Goal: Task Accomplishment & Management: Complete application form

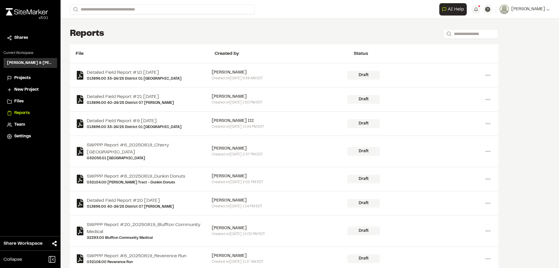
click at [24, 80] on span "Projects" at bounding box center [22, 78] width 16 height 6
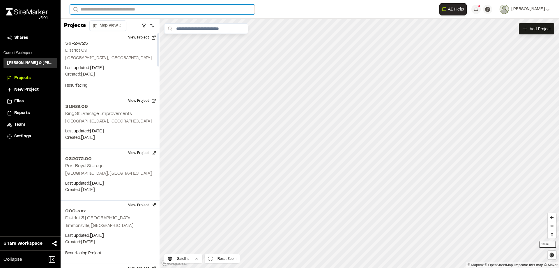
click at [118, 9] on input "Search" at bounding box center [162, 10] width 185 height 10
click at [121, 32] on p "013378.03 Cherokee Farms" at bounding box center [122, 31] width 97 height 7
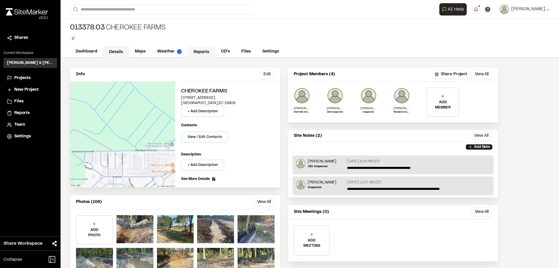
click at [197, 53] on link "Reports" at bounding box center [202, 52] width 28 height 11
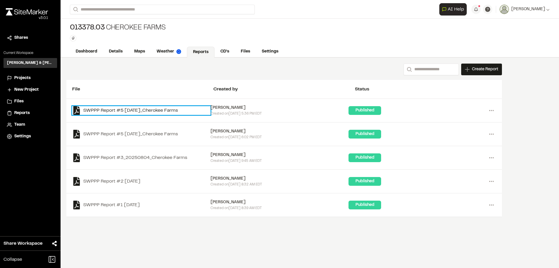
click at [157, 110] on link "SWPPP Report #5 [DATE]_Cherokee Farms" at bounding box center [141, 110] width 138 height 9
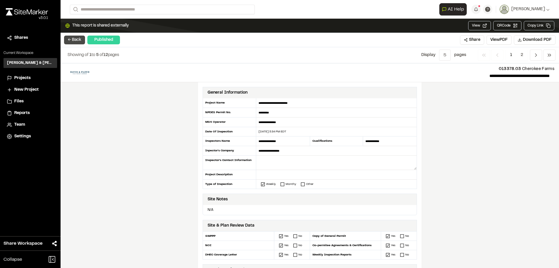
click at [74, 39] on button "← Back" at bounding box center [74, 40] width 21 height 9
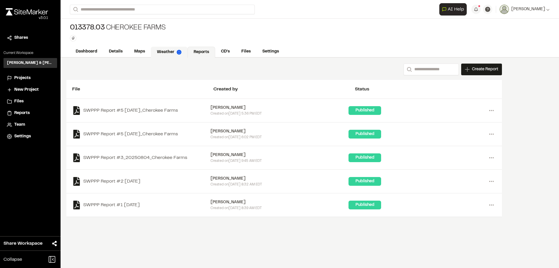
click at [175, 54] on link "Weather" at bounding box center [169, 52] width 37 height 11
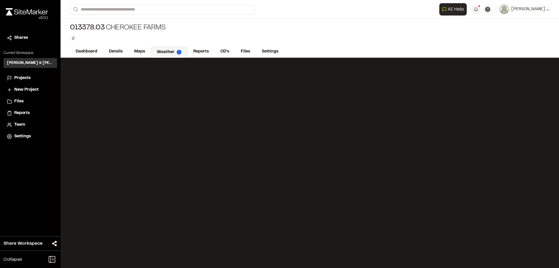
click at [25, 81] on span "Projects" at bounding box center [22, 78] width 16 height 6
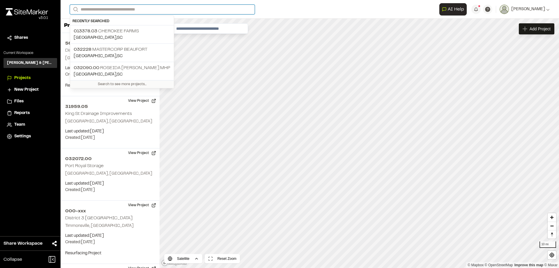
click at [106, 12] on input "Search" at bounding box center [162, 10] width 185 height 10
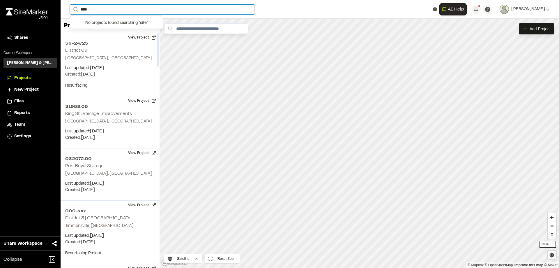
click at [110, 12] on input "****" at bounding box center [162, 10] width 185 height 10
type input "*"
type input "***"
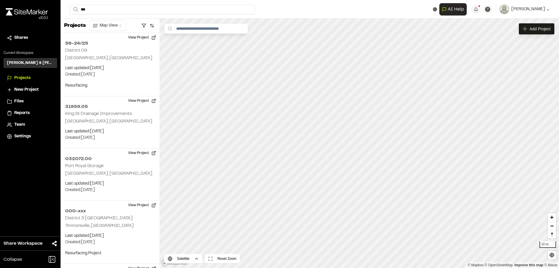
click at [114, 23] on p "032185.00 [GEOGRAPHIC_DATA]" at bounding box center [117, 23] width 86 height 7
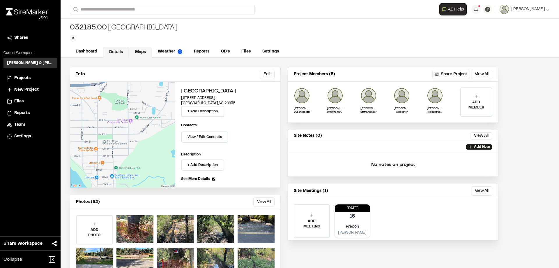
click at [143, 51] on link "Maps" at bounding box center [140, 52] width 23 height 11
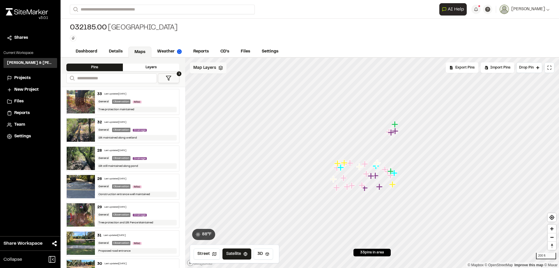
click at [219, 69] on icon at bounding box center [221, 68] width 5 height 5
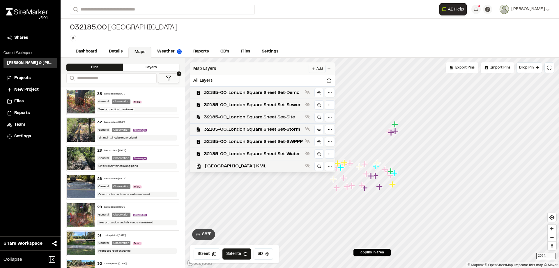
click at [248, 118] on span "32185-00_London Square Sheet Set-Site" at bounding box center [253, 117] width 99 height 7
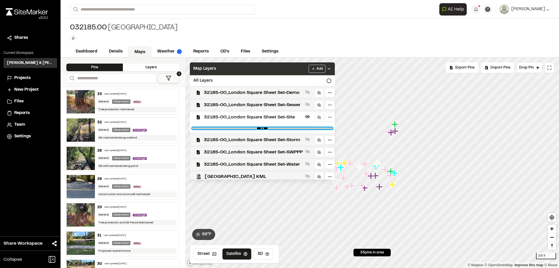
drag, startPoint x: 329, startPoint y: 128, endPoint x: 306, endPoint y: 131, distance: 22.8
type input "****"
click at [306, 129] on input "range" at bounding box center [262, 128] width 140 height 2
click at [272, 70] on div "Map Layers Add" at bounding box center [262, 68] width 145 height 13
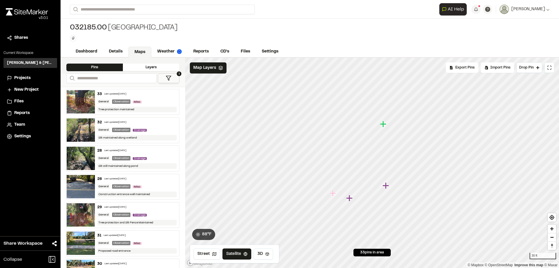
click at [383, 126] on icon "Map marker" at bounding box center [383, 124] width 6 height 6
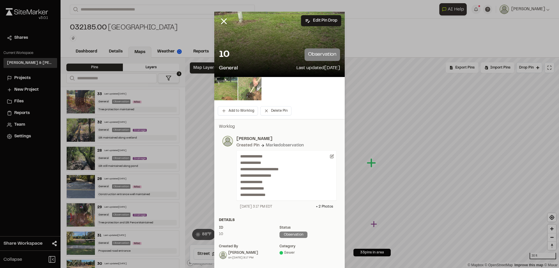
click at [251, 89] on img at bounding box center [249, 88] width 23 height 23
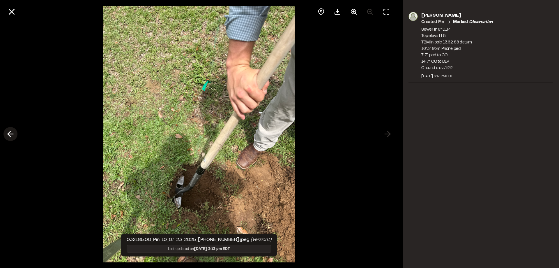
click at [8, 134] on polyline at bounding box center [9, 134] width 3 height 6
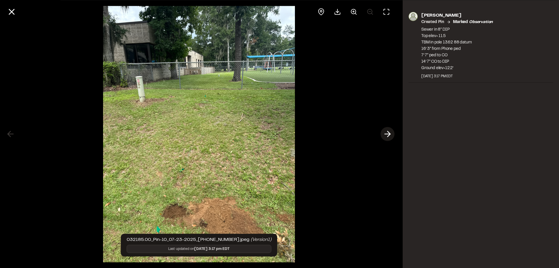
click at [388, 133] on icon at bounding box center [387, 134] width 9 height 10
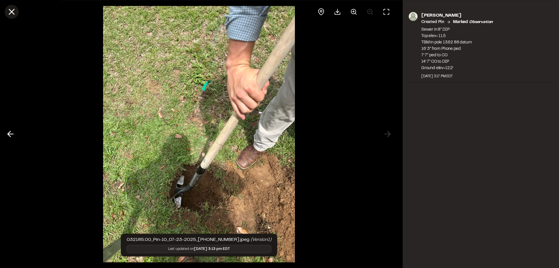
click at [15, 11] on icon at bounding box center [12, 12] width 10 height 10
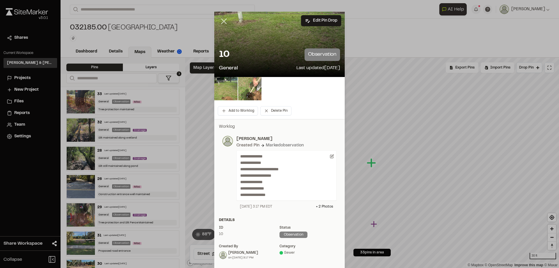
click at [224, 22] on icon at bounding box center [224, 21] width 10 height 10
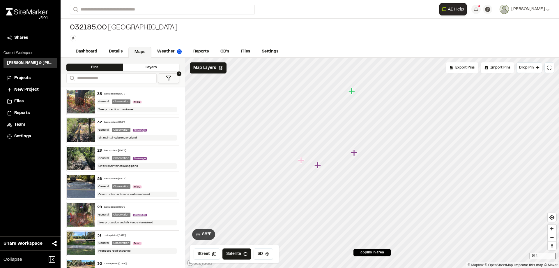
click at [354, 153] on icon "Map marker" at bounding box center [354, 152] width 6 height 6
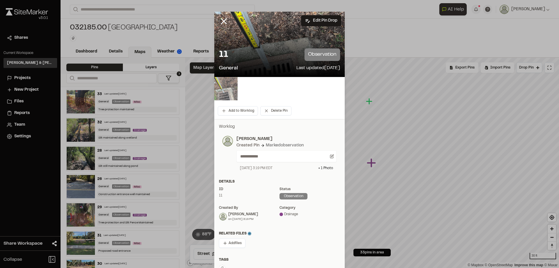
click at [226, 90] on img at bounding box center [225, 88] width 23 height 23
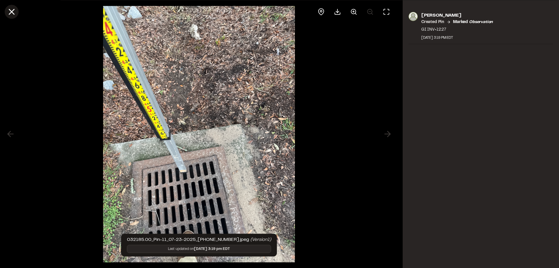
click at [14, 15] on icon at bounding box center [12, 12] width 10 height 10
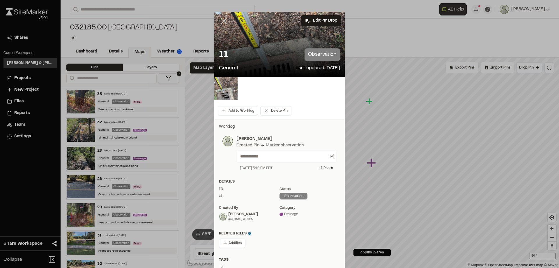
click at [224, 21] on icon at bounding box center [224, 21] width 10 height 10
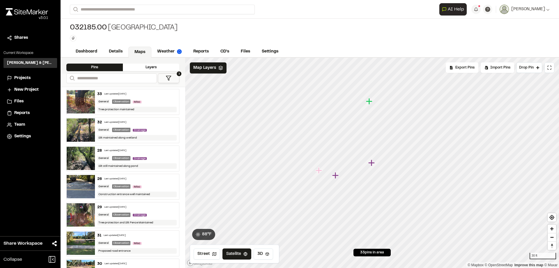
click at [319, 171] on icon "Map marker" at bounding box center [319, 170] width 6 height 6
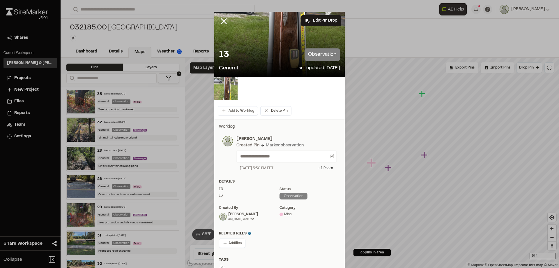
click at [228, 90] on img at bounding box center [225, 88] width 23 height 23
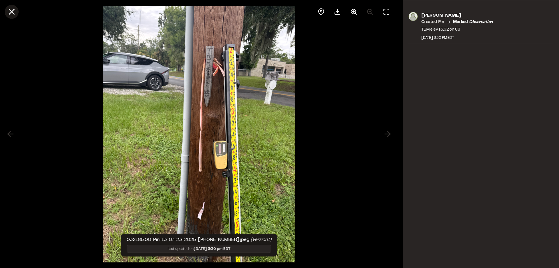
click at [17, 11] on button at bounding box center [12, 12] width 14 height 14
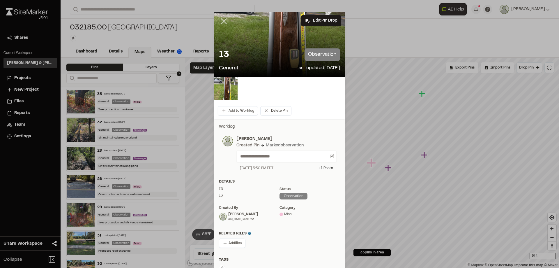
click at [222, 19] on line at bounding box center [224, 21] width 5 height 5
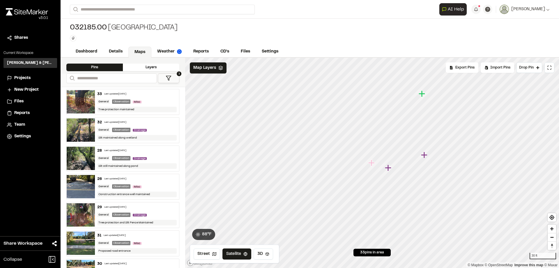
click at [390, 171] on icon "Map marker" at bounding box center [389, 168] width 8 height 8
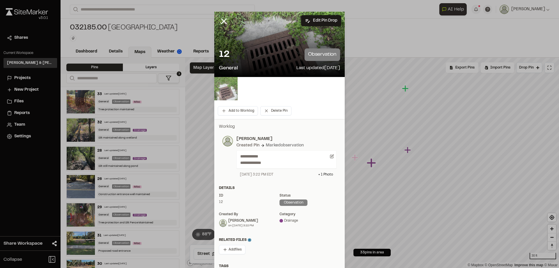
click at [228, 90] on img at bounding box center [225, 88] width 23 height 23
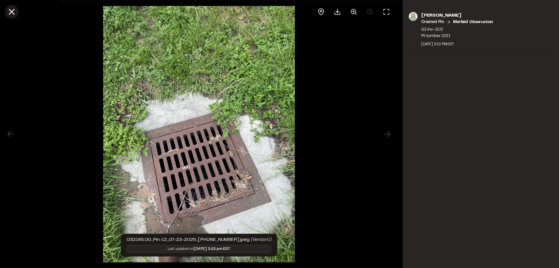
click at [13, 15] on icon at bounding box center [12, 12] width 10 height 10
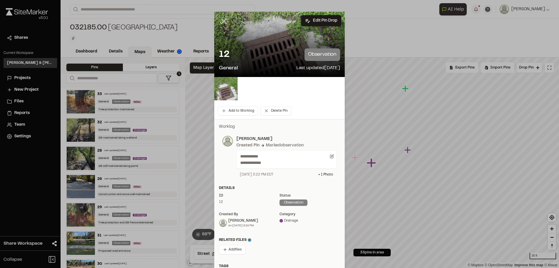
click at [220, 24] on icon at bounding box center [224, 21] width 10 height 10
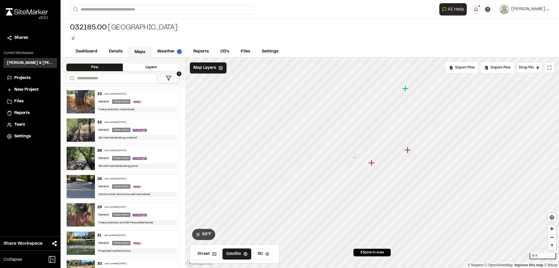
click at [406, 89] on icon "Map marker" at bounding box center [405, 88] width 6 height 6
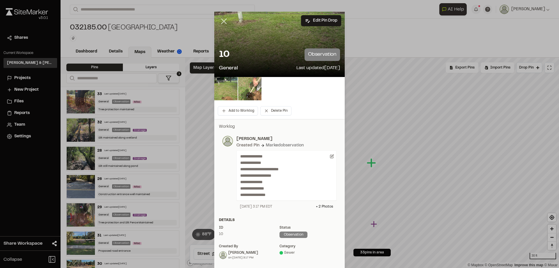
click at [222, 20] on icon at bounding box center [224, 21] width 10 height 10
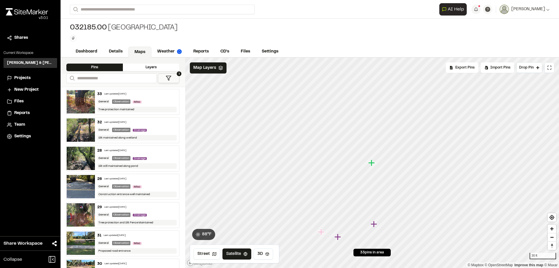
click at [373, 166] on icon "Map marker" at bounding box center [373, 163] width 8 height 8
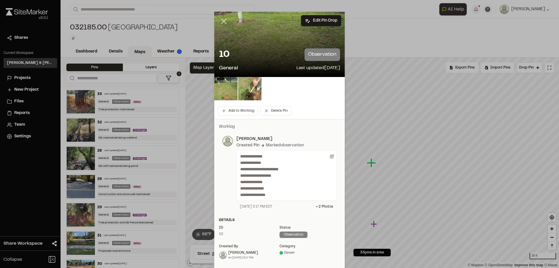
click at [226, 21] on icon at bounding box center [224, 21] width 10 height 10
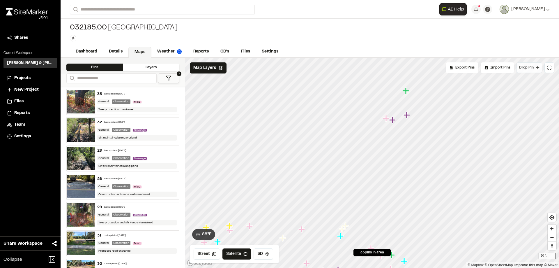
click at [538, 68] on icon at bounding box center [538, 67] width 3 height 3
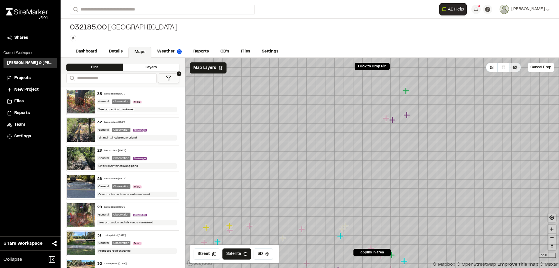
click at [492, 68] on icon at bounding box center [492, 67] width 3 height 3
click at [517, 67] on icon at bounding box center [515, 68] width 4 height 4
click at [541, 67] on button "Cancel Drop" at bounding box center [541, 67] width 26 height 9
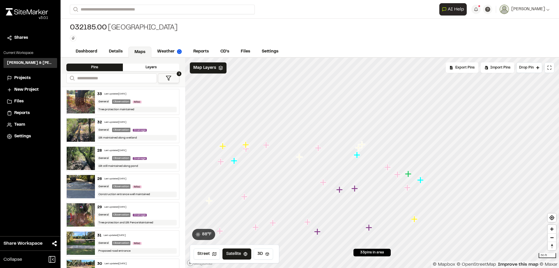
click at [18, 79] on span "Projects" at bounding box center [22, 78] width 16 height 6
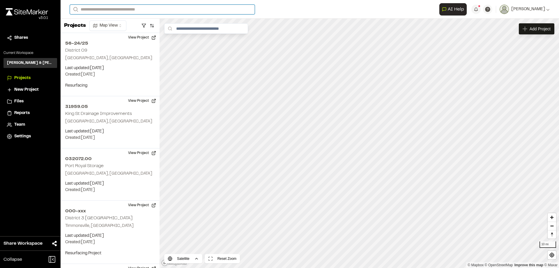
click at [115, 11] on input "Search" at bounding box center [162, 10] width 185 height 10
type input "****"
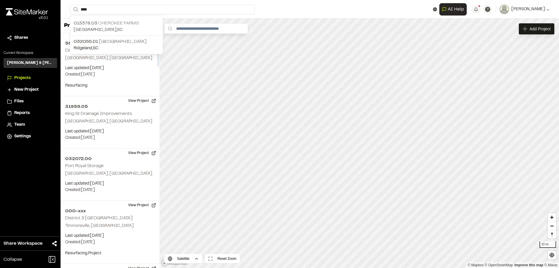
click at [117, 23] on p "013378.03 Cherokee Farms" at bounding box center [117, 23] width 86 height 7
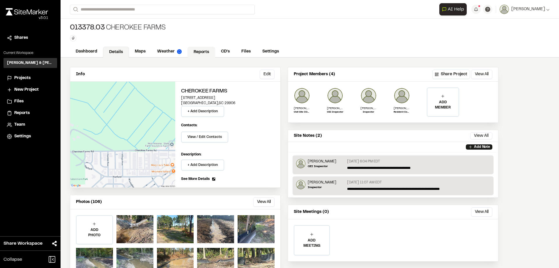
click at [201, 51] on link "Reports" at bounding box center [202, 52] width 28 height 11
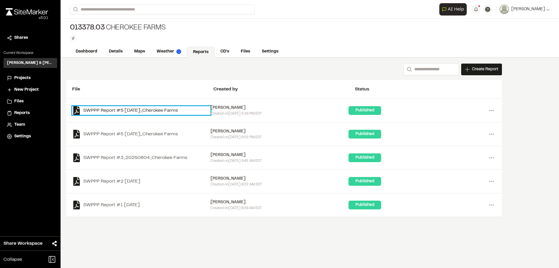
click at [145, 110] on link "SWPPP Report #5 [DATE]_Cherokee Farms" at bounding box center [141, 110] width 138 height 9
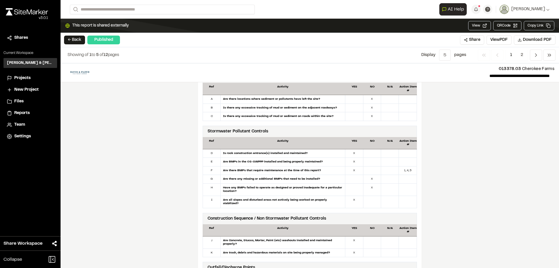
scroll to position [408, 0]
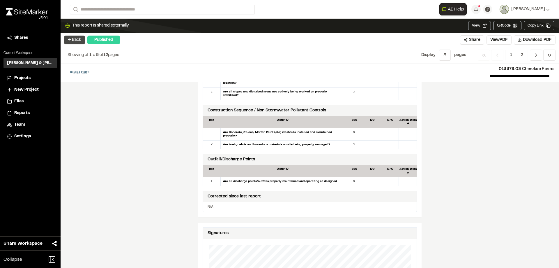
click at [74, 40] on button "← Back" at bounding box center [74, 40] width 21 height 9
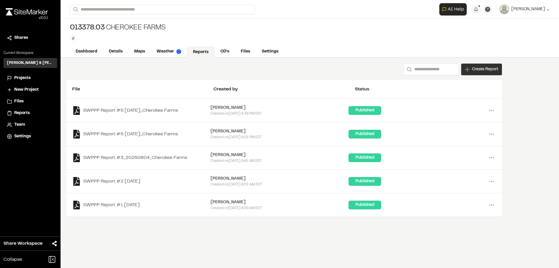
click at [480, 74] on div "Create Report" at bounding box center [481, 70] width 41 height 12
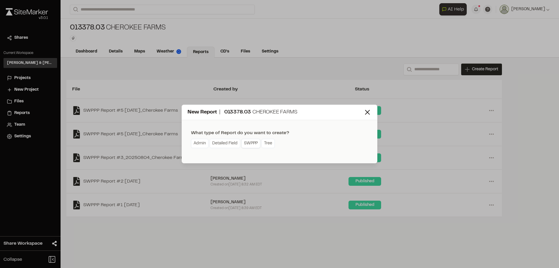
click at [251, 142] on link "SWPPP" at bounding box center [251, 143] width 19 height 9
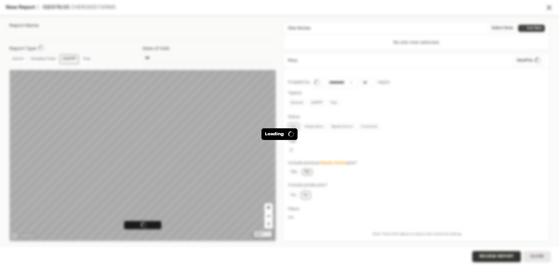
type input "**********"
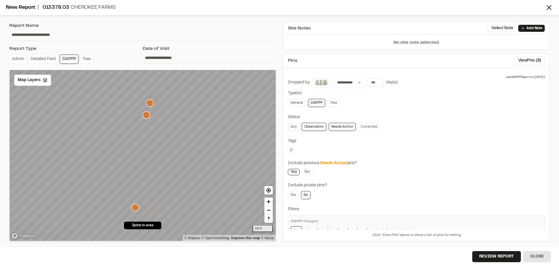
click at [294, 128] on link "Any" at bounding box center [293, 127] width 11 height 8
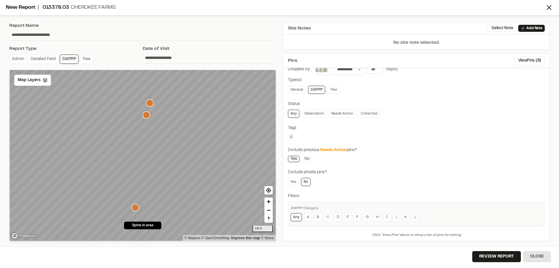
scroll to position [18, 0]
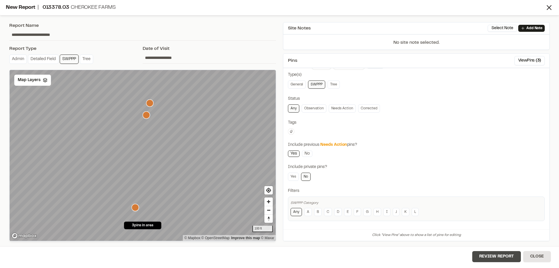
click at [510, 258] on button "Review Report" at bounding box center [497, 256] width 49 height 11
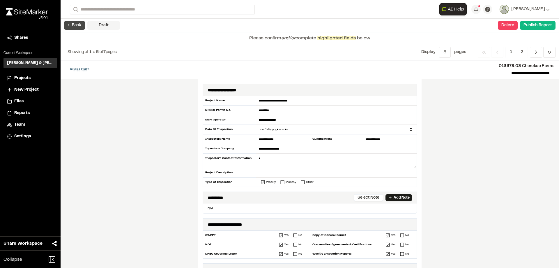
click at [75, 27] on button "← Back" at bounding box center [74, 25] width 21 height 9
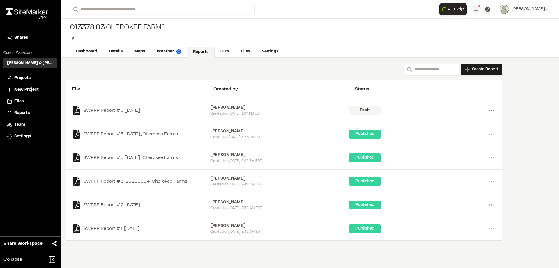
click at [491, 109] on icon at bounding box center [491, 110] width 9 height 9
click at [458, 133] on link "Delete" at bounding box center [470, 131] width 51 height 9
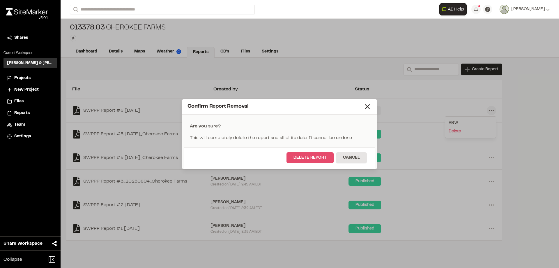
click at [323, 160] on button "Delete Report" at bounding box center [310, 157] width 47 height 11
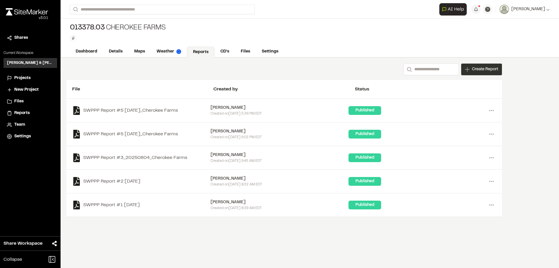
click at [488, 70] on span "Create Report" at bounding box center [485, 69] width 26 height 6
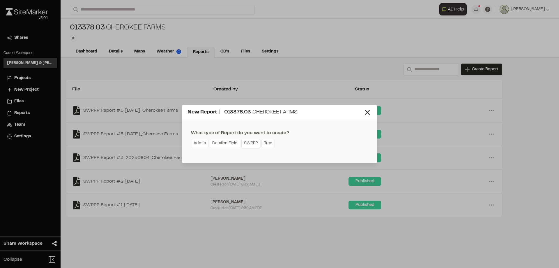
click at [254, 146] on link "SWPPP" at bounding box center [251, 143] width 19 height 9
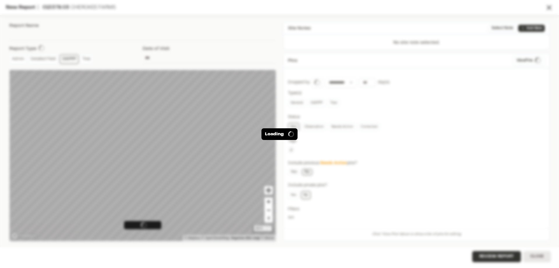
type input "**********"
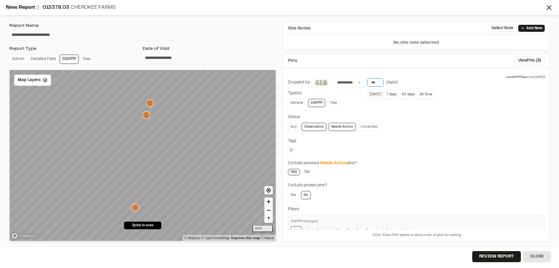
click at [379, 83] on input "*" at bounding box center [375, 82] width 16 height 8
click at [393, 94] on button "7 days" at bounding box center [391, 94] width 15 height 9
click at [377, 82] on input "*" at bounding box center [375, 82] width 16 height 8
click at [379, 82] on input "*" at bounding box center [375, 82] width 16 height 8
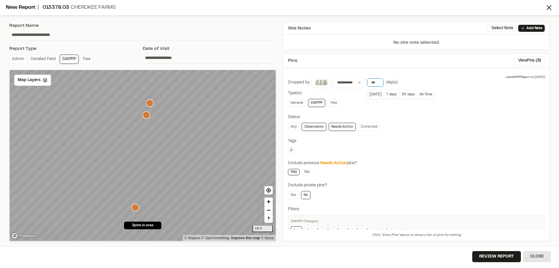
click at [379, 82] on input "*" at bounding box center [375, 82] width 16 height 8
type input "*"
click at [379, 82] on input "*" at bounding box center [375, 82] width 16 height 8
click at [391, 96] on button "7 days" at bounding box center [391, 94] width 15 height 9
click at [293, 127] on link "Any" at bounding box center [293, 127] width 11 height 8
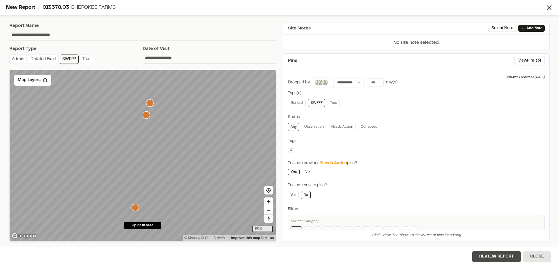
click at [495, 257] on button "Review Report" at bounding box center [497, 256] width 49 height 11
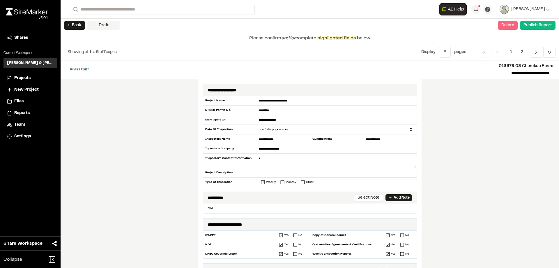
click at [511, 25] on button "Delete" at bounding box center [508, 25] width 20 height 9
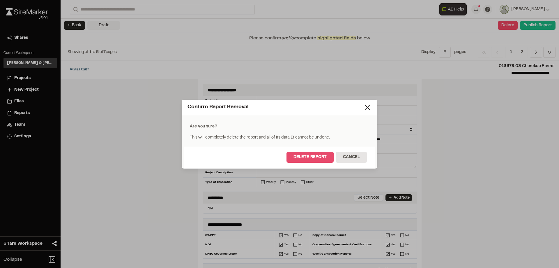
click at [318, 157] on button "Delete Report" at bounding box center [310, 156] width 47 height 11
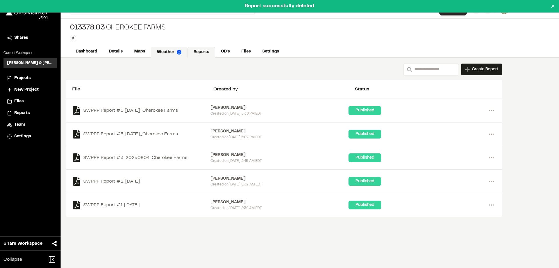
click at [166, 53] on link "Weather" at bounding box center [169, 52] width 37 height 11
